Goal: Find contact information: Find contact information

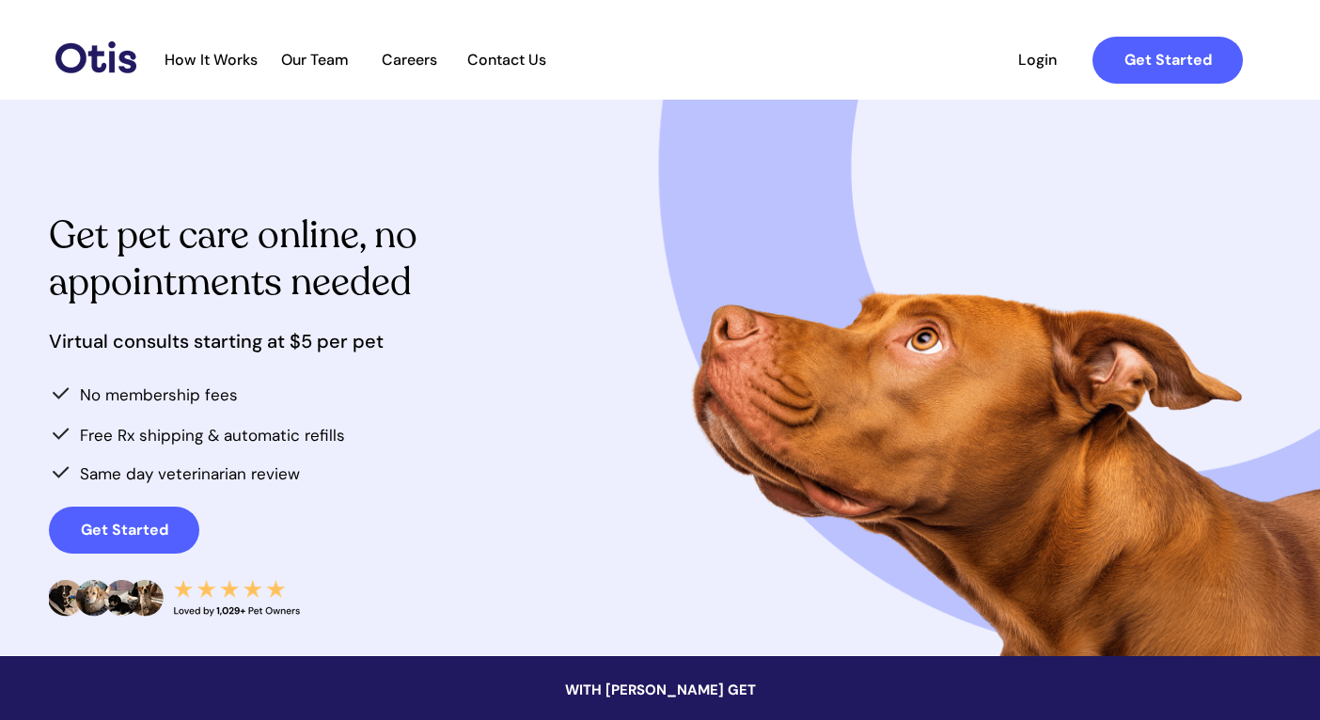
click at [499, 53] on span "Contact Us" at bounding box center [506, 60] width 99 height 18
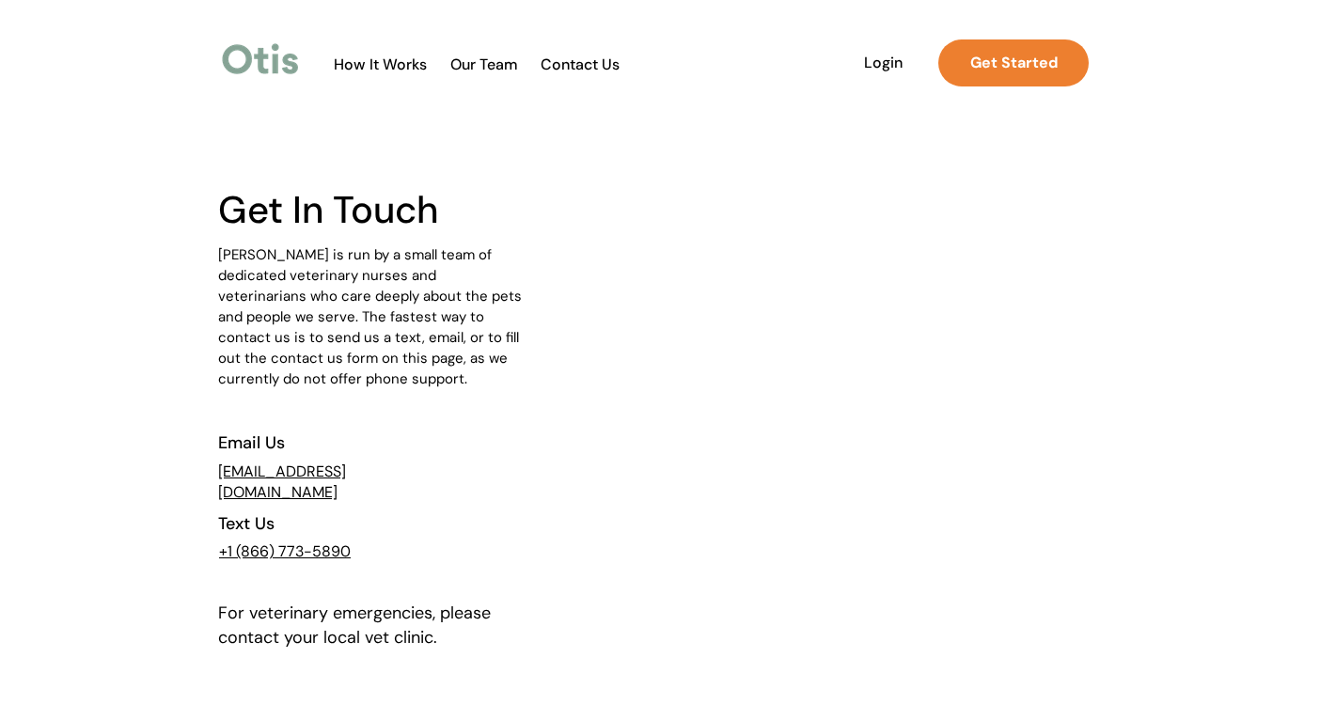
drag, startPoint x: 408, startPoint y: 469, endPoint x: 215, endPoint y: 467, distance: 192.7
click at [215, 467] on div at bounding box center [660, 563] width 1320 height 927
click at [372, 523] on div at bounding box center [660, 563] width 884 height 927
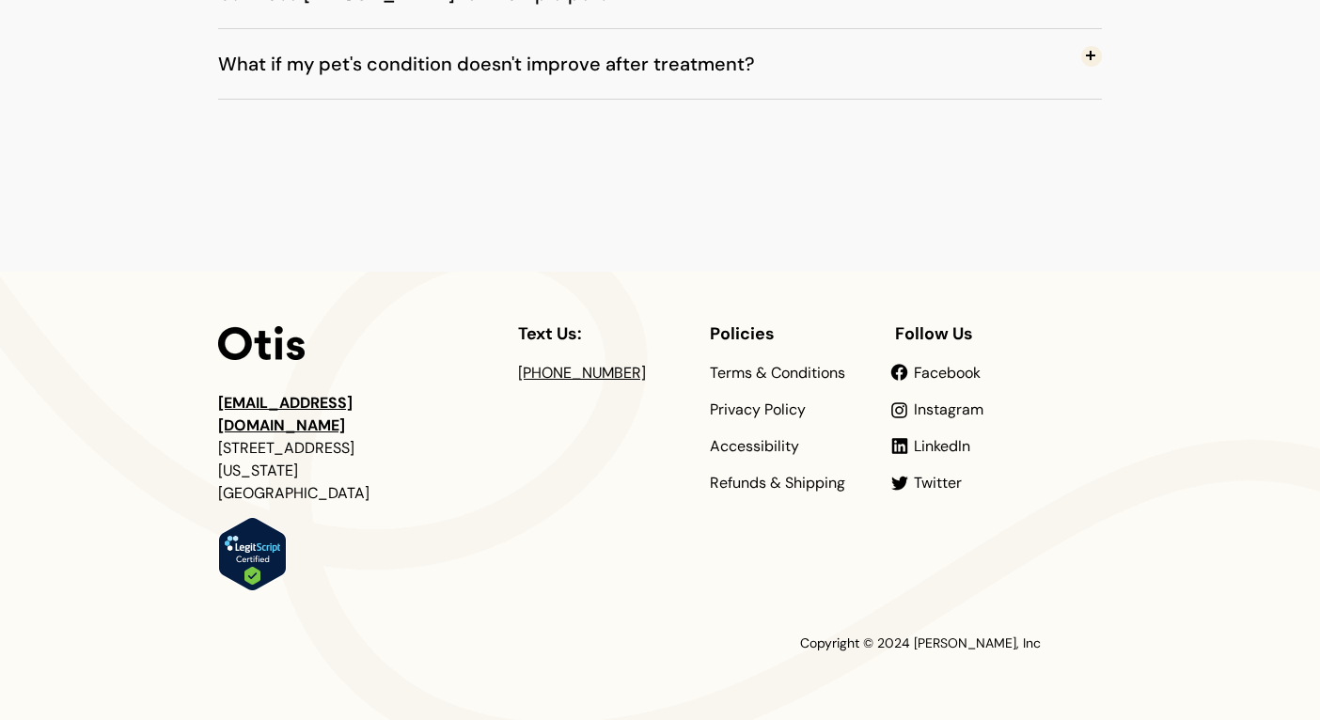
scroll to position [1905, 0]
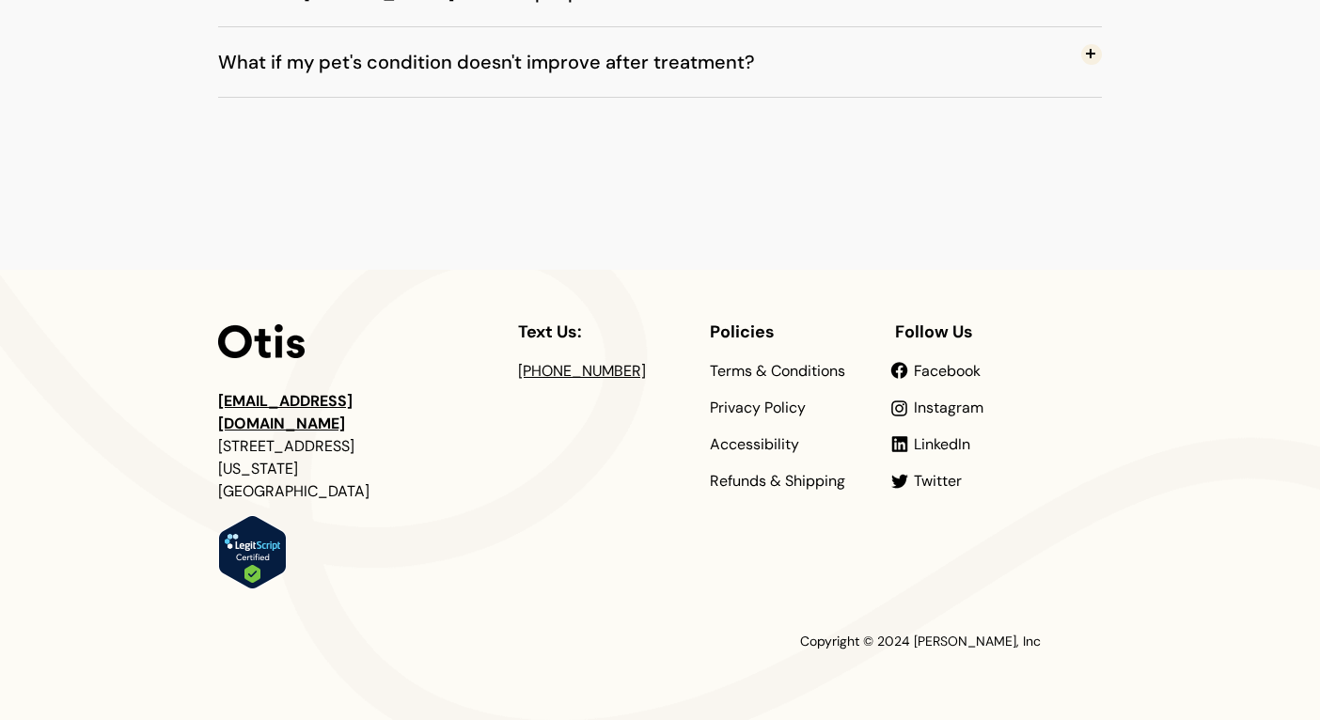
drag, startPoint x: 354, startPoint y: 425, endPoint x: 222, endPoint y: 421, distance: 132.6
click at [222, 421] on p "[EMAIL_ADDRESS][DOMAIN_NAME] [STREET_ADDRESS][US_STATE]" at bounding box center [306, 446] width 177 height 113
copy span "[STREET_ADDRESS]"
